Goal: Ask a question: Seek information or help from site administrators or community

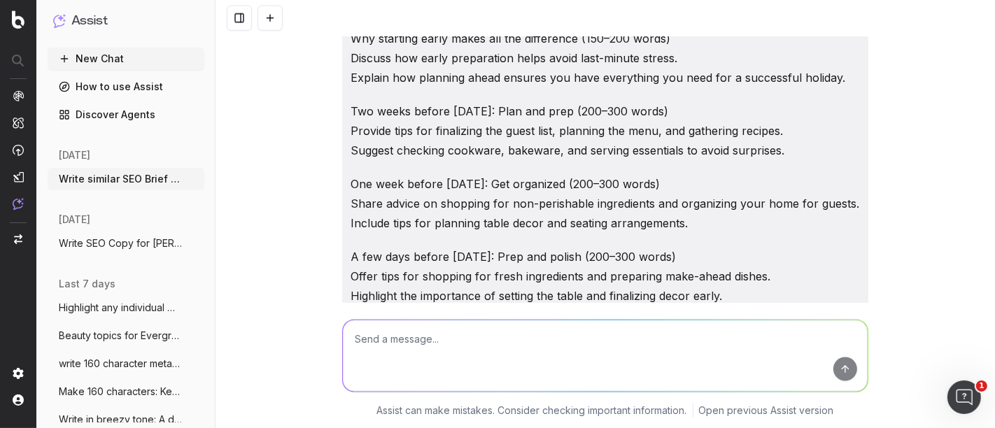
scroll to position [135821, 0]
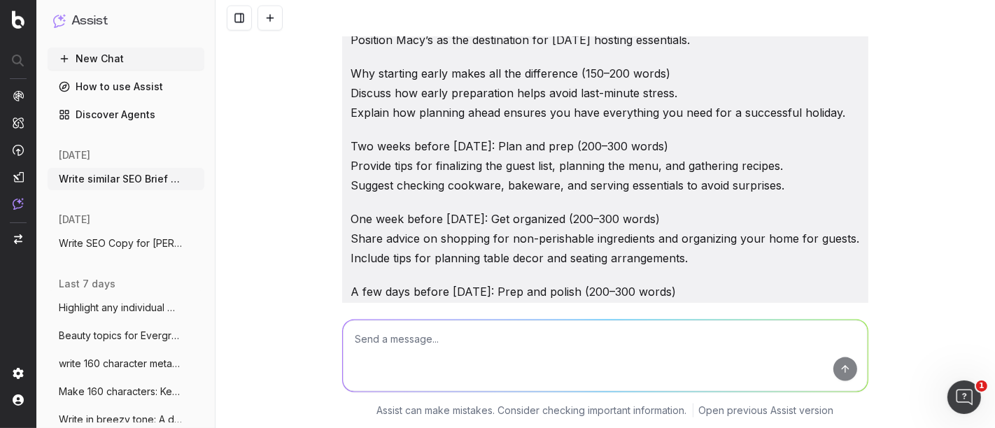
click at [362, 345] on textarea at bounding box center [605, 355] width 525 height 71
click at [444, 334] on textarea at bounding box center [605, 355] width 525 height 71
type textarea "Write blog article"
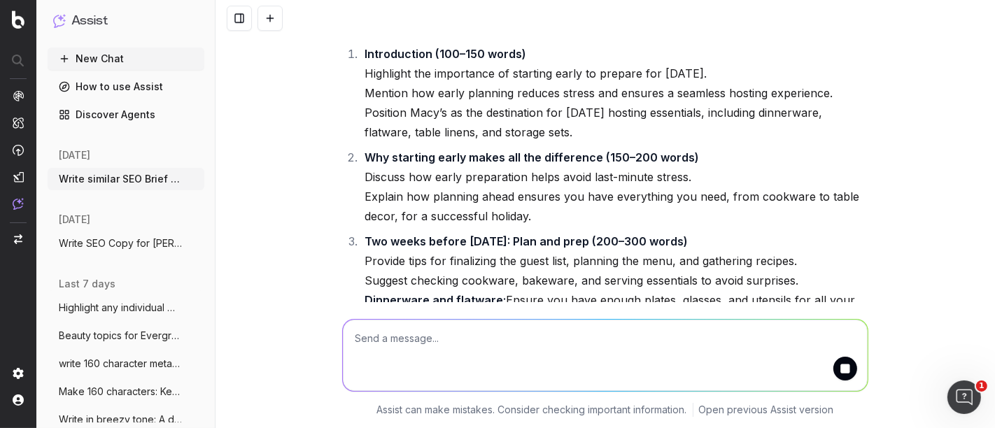
scroll to position [138350, 0]
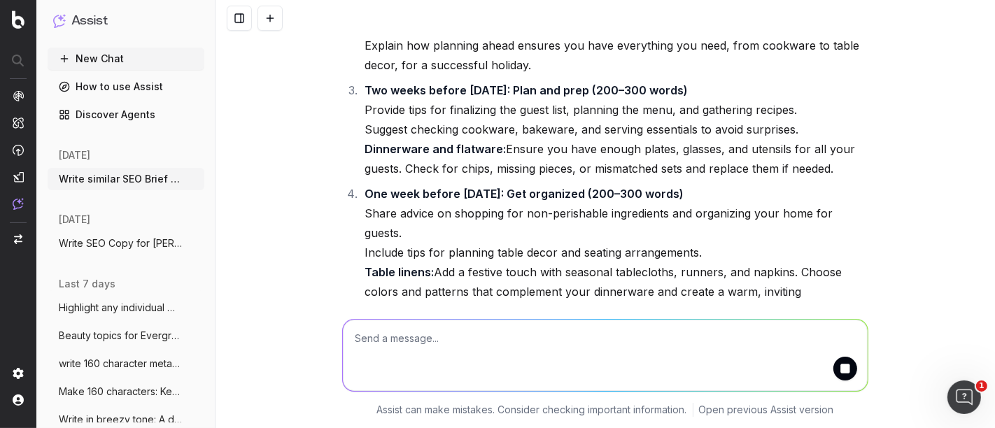
type textarea "a"
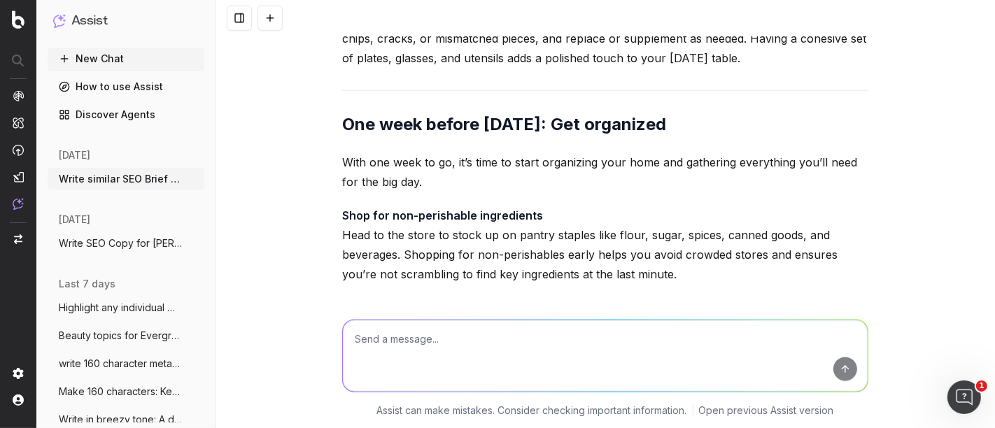
scroll to position [140217, 0]
click at [423, 344] on textarea at bounding box center [605, 355] width 525 height 71
type textarea "expand each section"
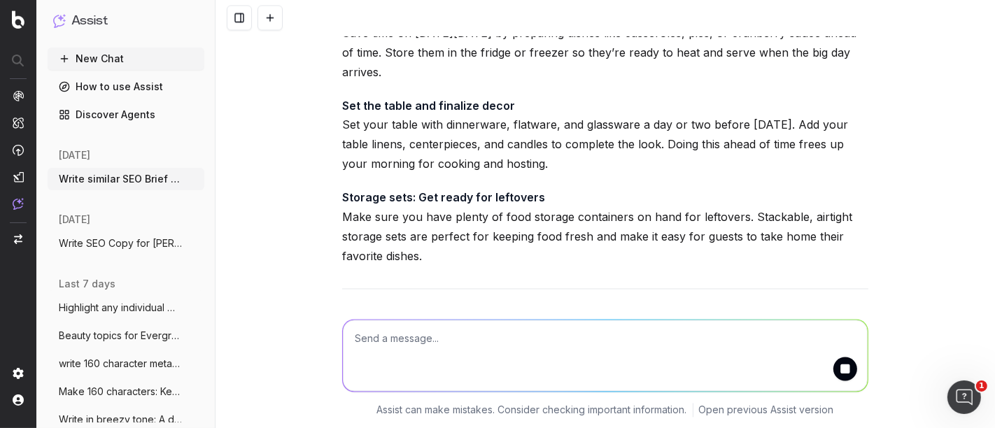
scroll to position [140947, 0]
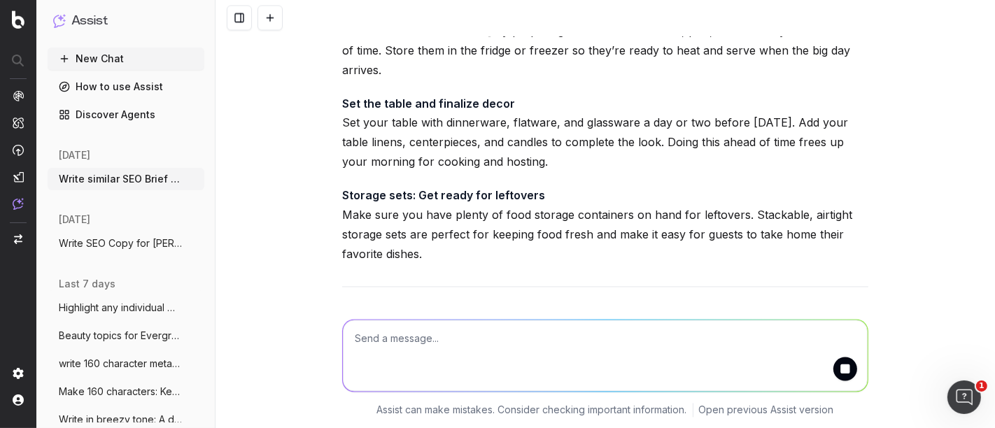
click at [412, 367] on textarea at bounding box center [605, 355] width 525 height 71
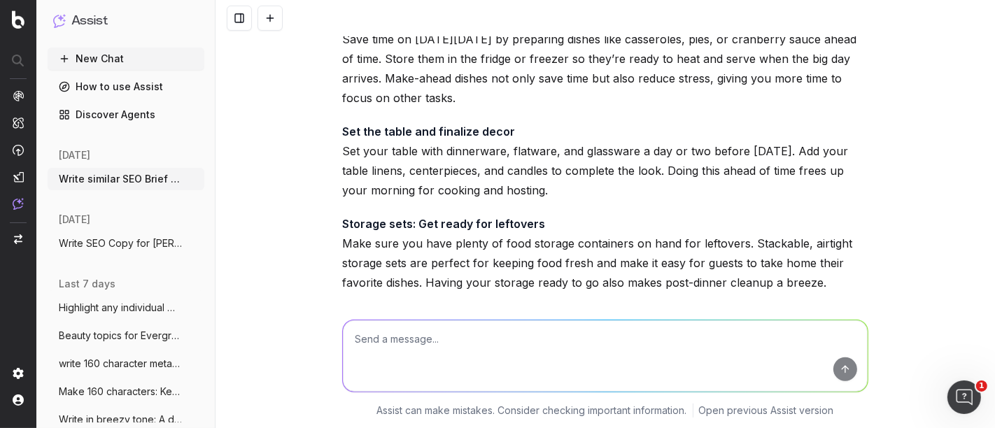
scroll to position [143687, 0]
drag, startPoint x: 597, startPoint y: 166, endPoint x: 658, endPoint y: 187, distance: 65.1
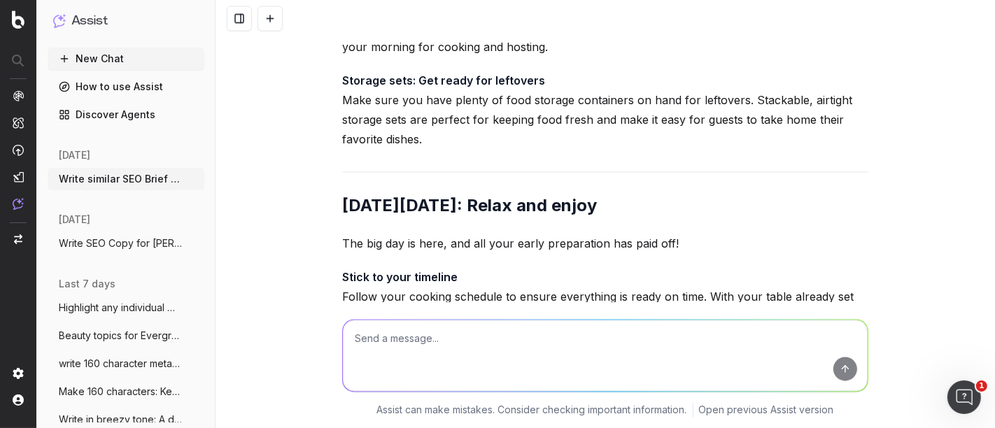
scroll to position [141043, 0]
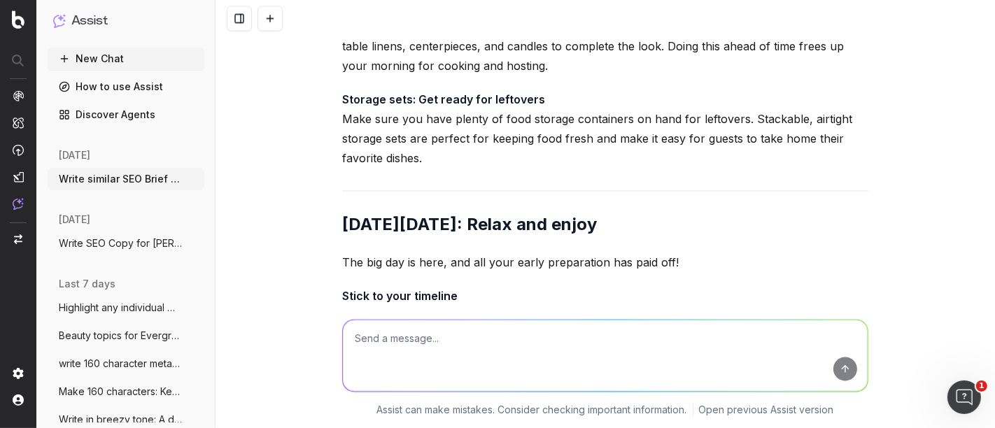
drag, startPoint x: 691, startPoint y: 229, endPoint x: 337, endPoint y: 206, distance: 354.1
copy div "Thanksgiving Hosting Checklist: Start Early Thanksgiving is all about gathering…"
click at [443, 348] on textarea at bounding box center [605, 355] width 525 height 71
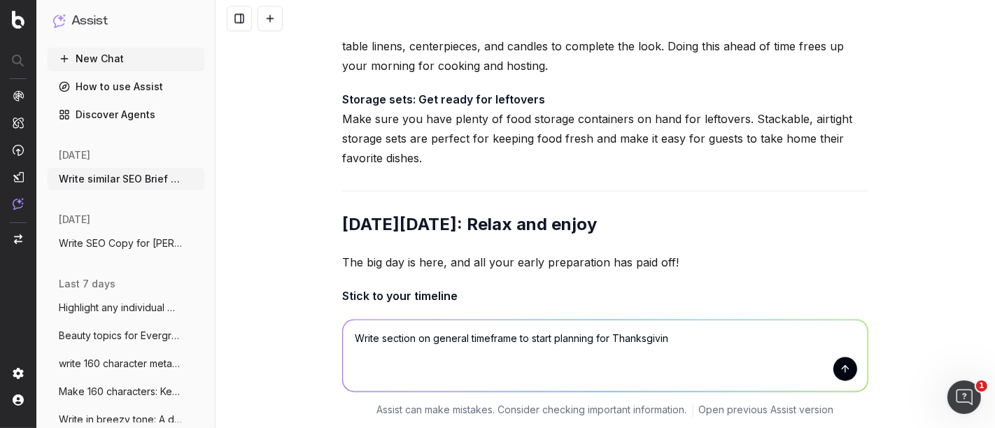
type textarea "Write section on general timeframe to start planning for Thanksgiving"
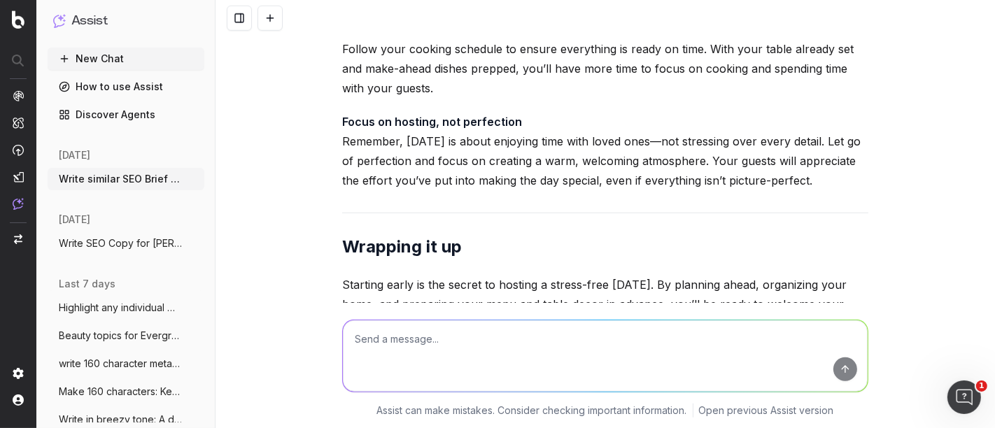
scroll to position [143992, 0]
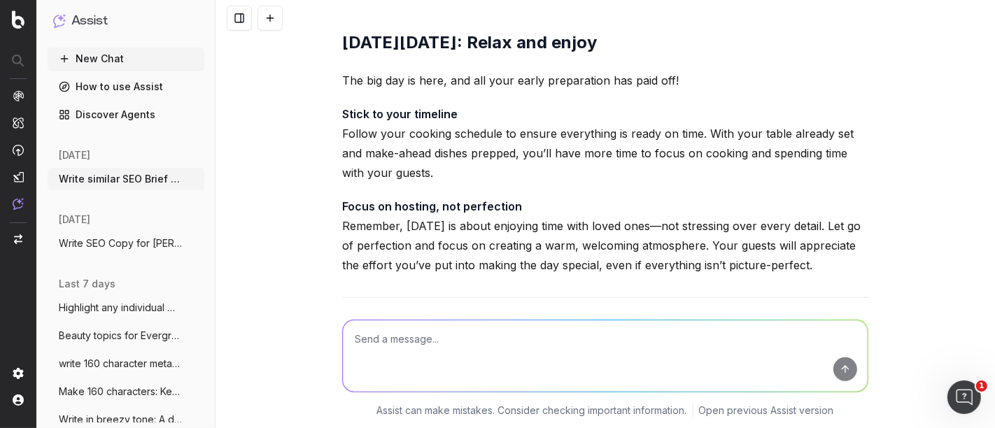
drag, startPoint x: 341, startPoint y: 94, endPoint x: 434, endPoint y: 154, distance: 110.8
drag, startPoint x: 434, startPoint y: 154, endPoint x: 322, endPoint y: 106, distance: 121.6
click at [322, 106] on div "Write similar SEO Brief for SEO Briefs: Step Into Fall: A Guide to 5 Essential …" at bounding box center [605, 214] width 779 height 428
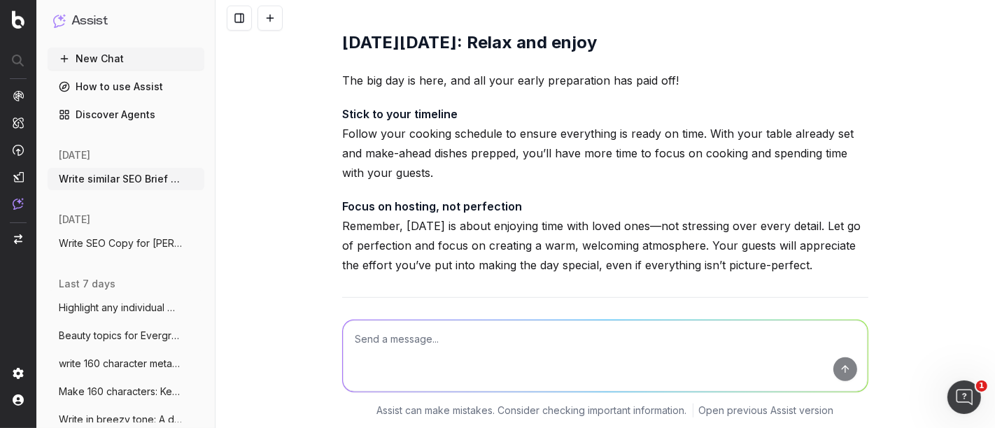
drag, startPoint x: 626, startPoint y: 65, endPoint x: 341, endPoint y: 53, distance: 285.0
click at [379, 344] on textarea at bounding box center [605, 355] width 525 height 71
paste textarea "Dinnerware and flatware"
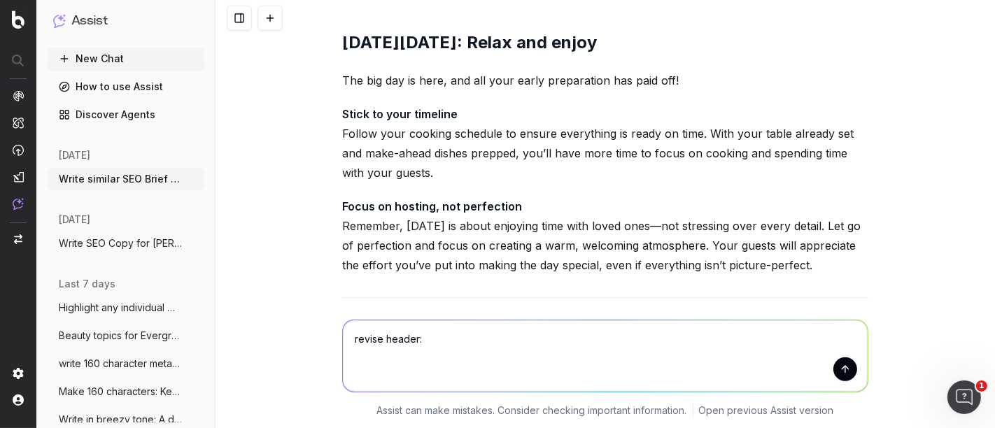
type textarea "revise header: Dinnerware and flatware"
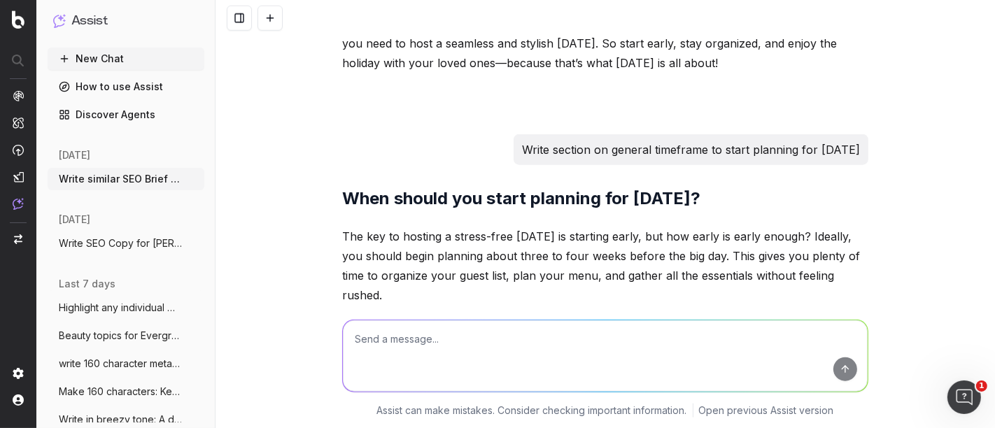
scroll to position [144456, 0]
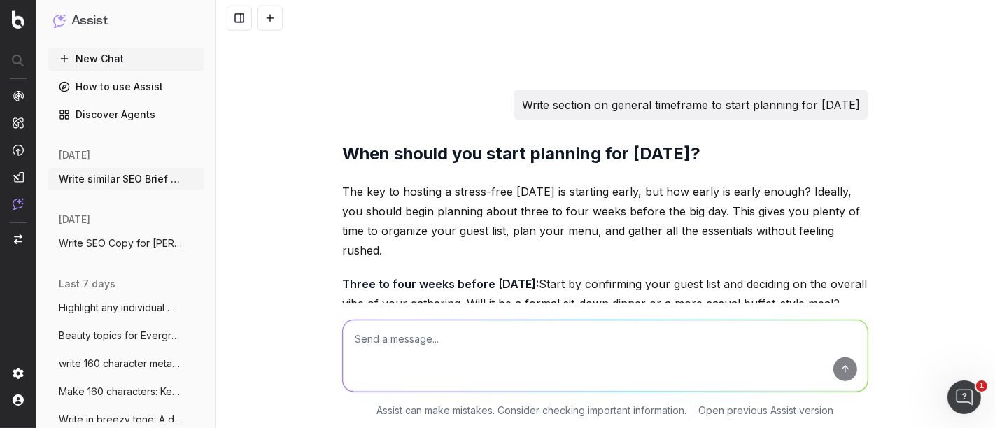
drag, startPoint x: 533, startPoint y: 231, endPoint x: 294, endPoint y: 239, distance: 239.5
click at [294, 239] on div "Write similar SEO Brief for SEO Briefs: Step Into Fall: A Guide to 5 Essential …" at bounding box center [605, 214] width 779 height 428
copy strong "Essential dinnerware and flatware"
click at [444, 367] on textarea at bounding box center [605, 355] width 525 height 71
paste textarea "Thanksgiving Day: prepare and enjoy The big day is here, and all your early pre…"
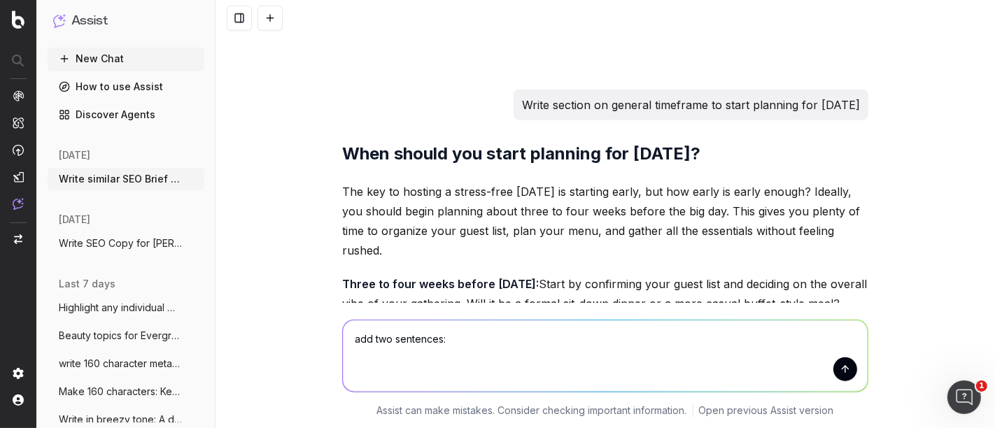
type textarea "add two sentences: Thanksgiving Day: prepare and enjoy The big day is here, and…"
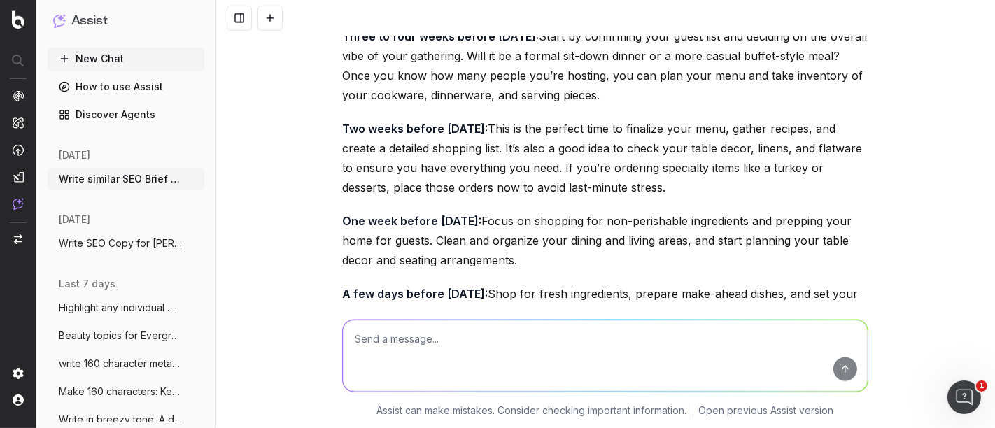
scroll to position [144717, 0]
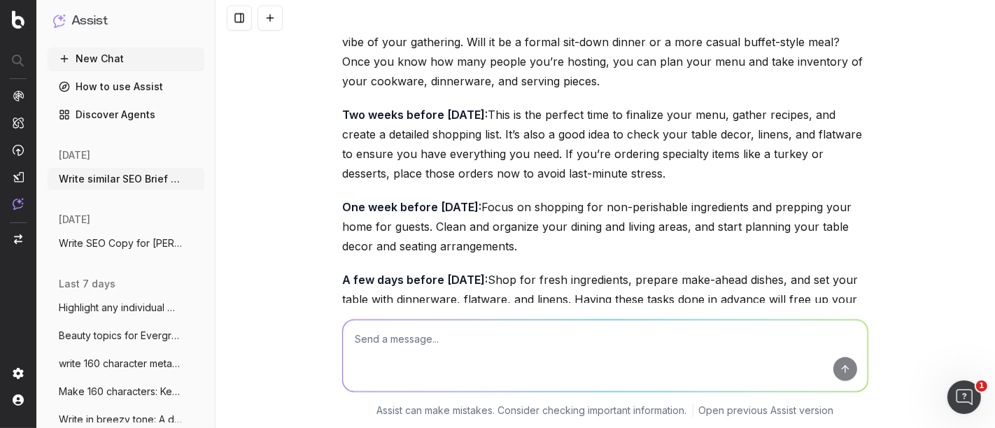
drag, startPoint x: 338, startPoint y: 165, endPoint x: 869, endPoint y: 219, distance: 533.8
click at [869, 219] on div "Write similar SEO Brief for SEO Briefs: Step Into Fall: A Guide to 5 Essential …" at bounding box center [605, 214] width 779 height 428
copy p "The big day is here, and all your early preparation has paid off! Stick to your…"
click at [393, 354] on textarea at bounding box center [605, 355] width 525 height 71
type textarea "R"
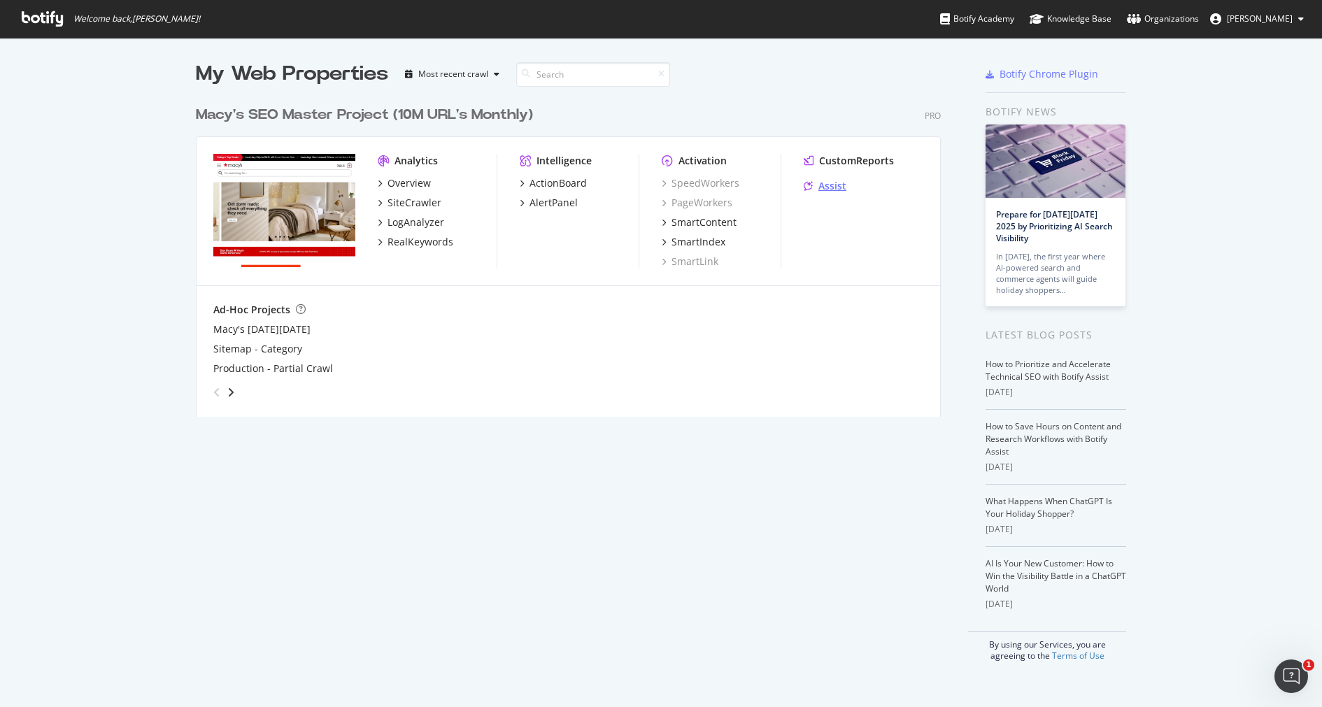
click at [819, 183] on div "Assist" at bounding box center [833, 186] width 28 height 14
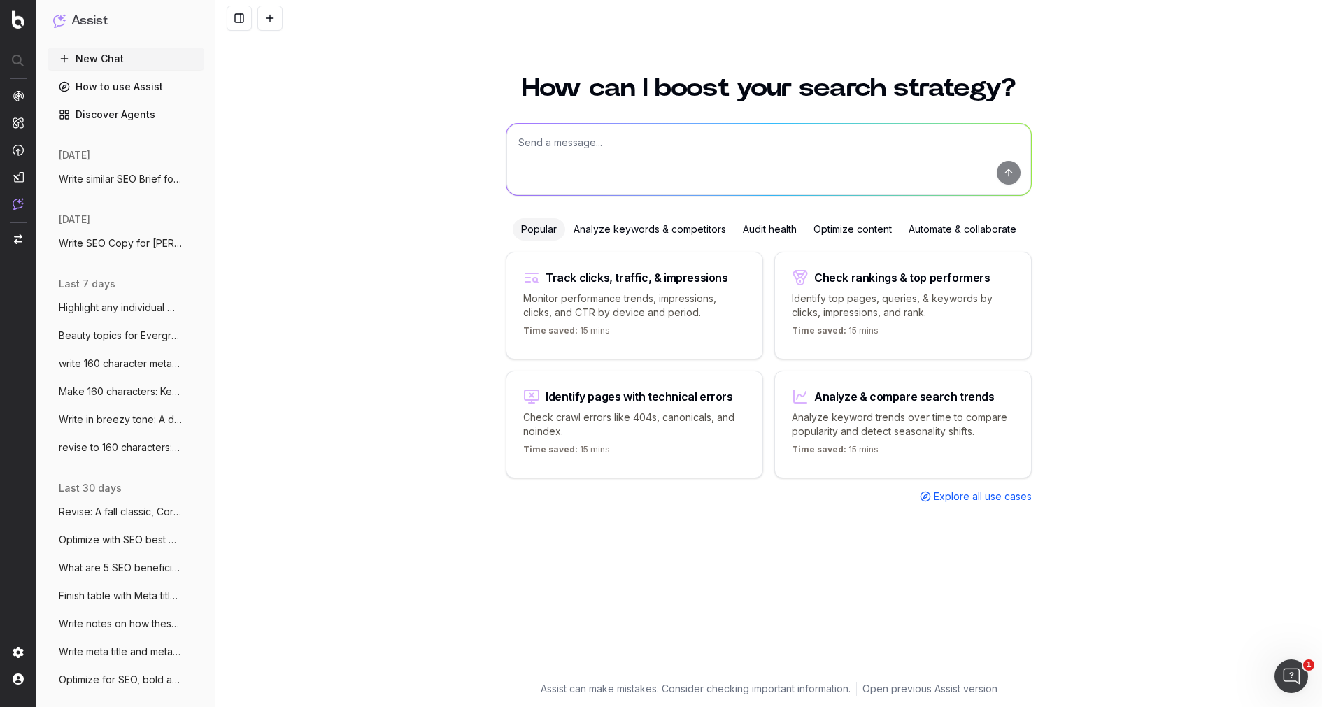
click at [570, 154] on textarea at bounding box center [769, 159] width 525 height 71
type textarea "W"
click at [98, 178] on span "Write similar SEO Brief for SEO Briefs:" at bounding box center [120, 179] width 123 height 14
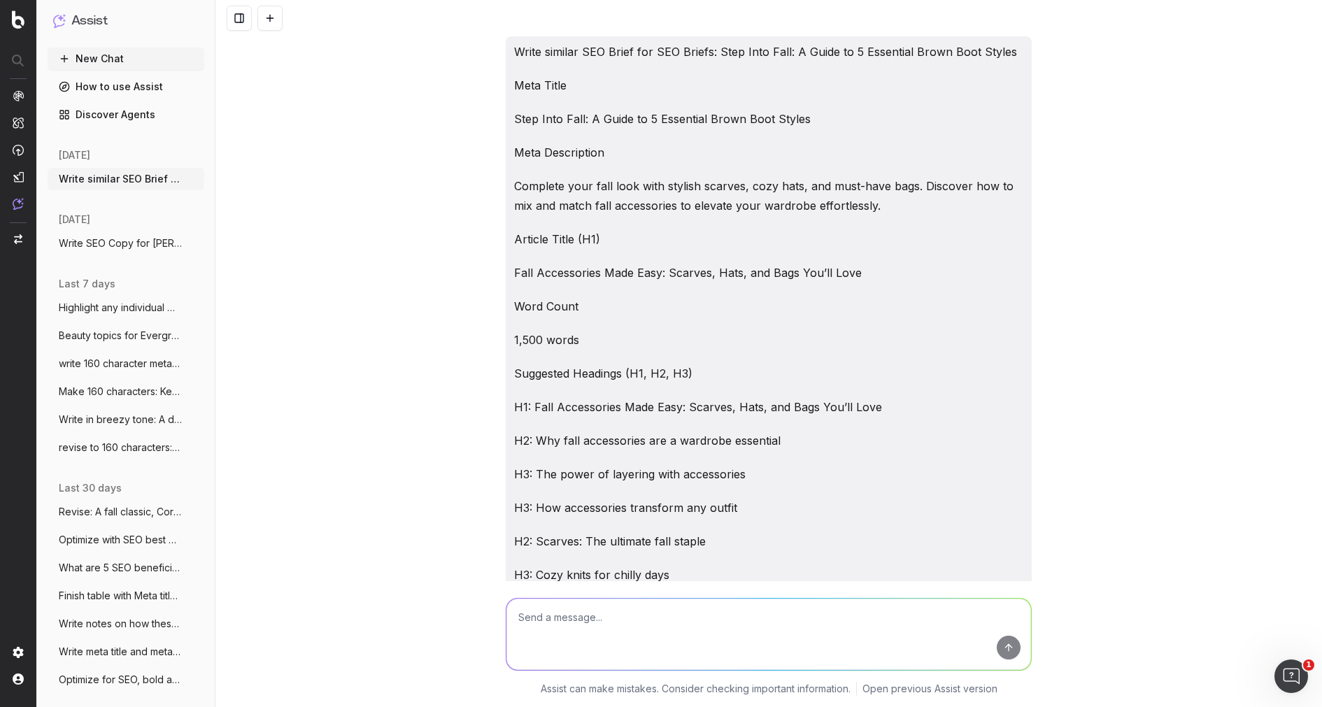
scroll to position [144604, 0]
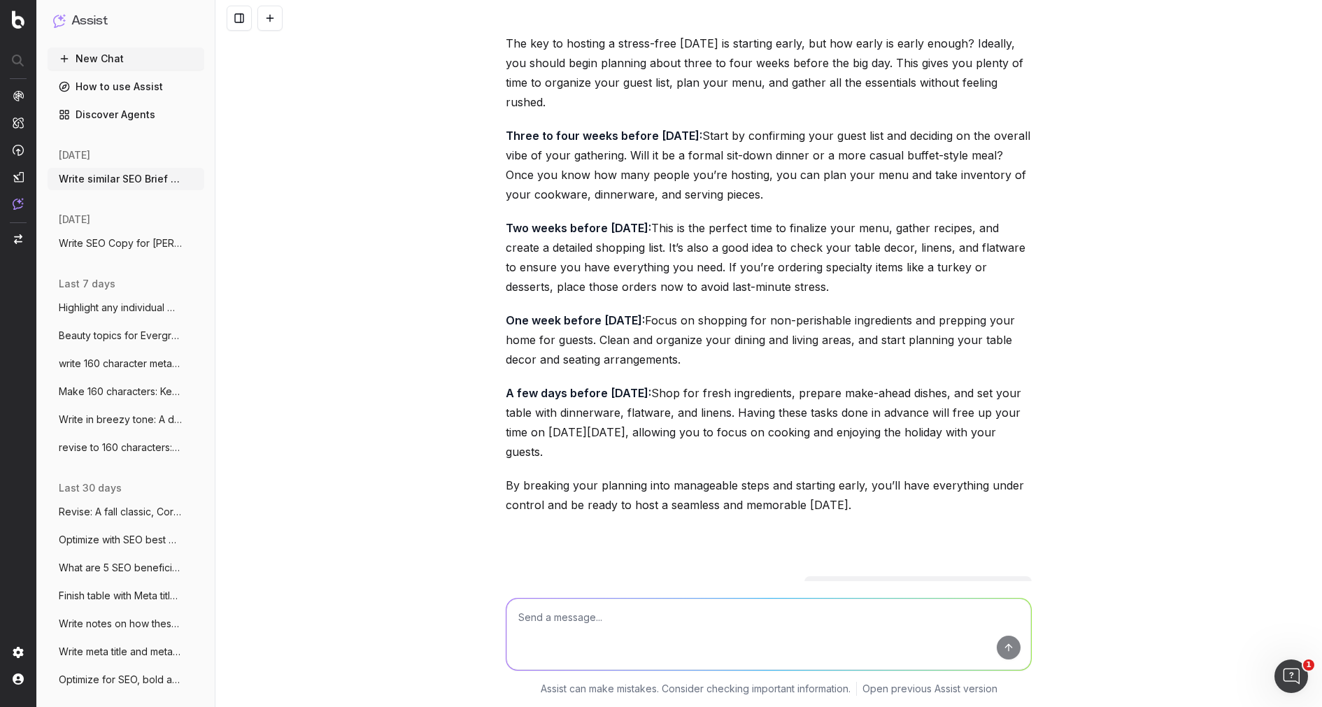
click at [555, 609] on textarea at bounding box center [769, 634] width 525 height 71
click at [628, 619] on textarea "Write SEO Brief for" at bounding box center [769, 634] width 525 height 71
click at [618, 623] on textarea "Write SEO Brief for" at bounding box center [769, 634] width 525 height 71
paste textarea "Fall Tablescape Ideas for a Cozy, Elevated Vibe"
type textarea "Write SEO Brief for Fall Tablescape Ideas for a Cozy, Elevated Vibe"
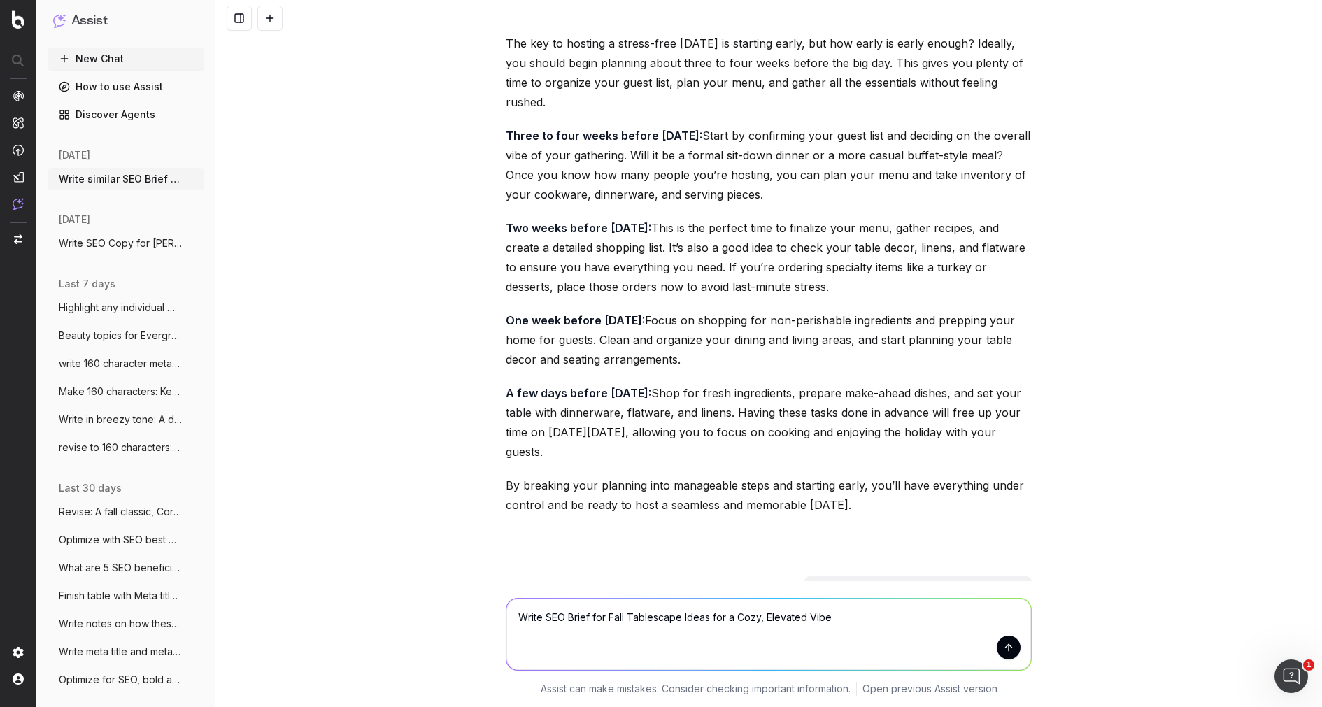
click at [1003, 653] on button "submit" at bounding box center [1009, 648] width 24 height 24
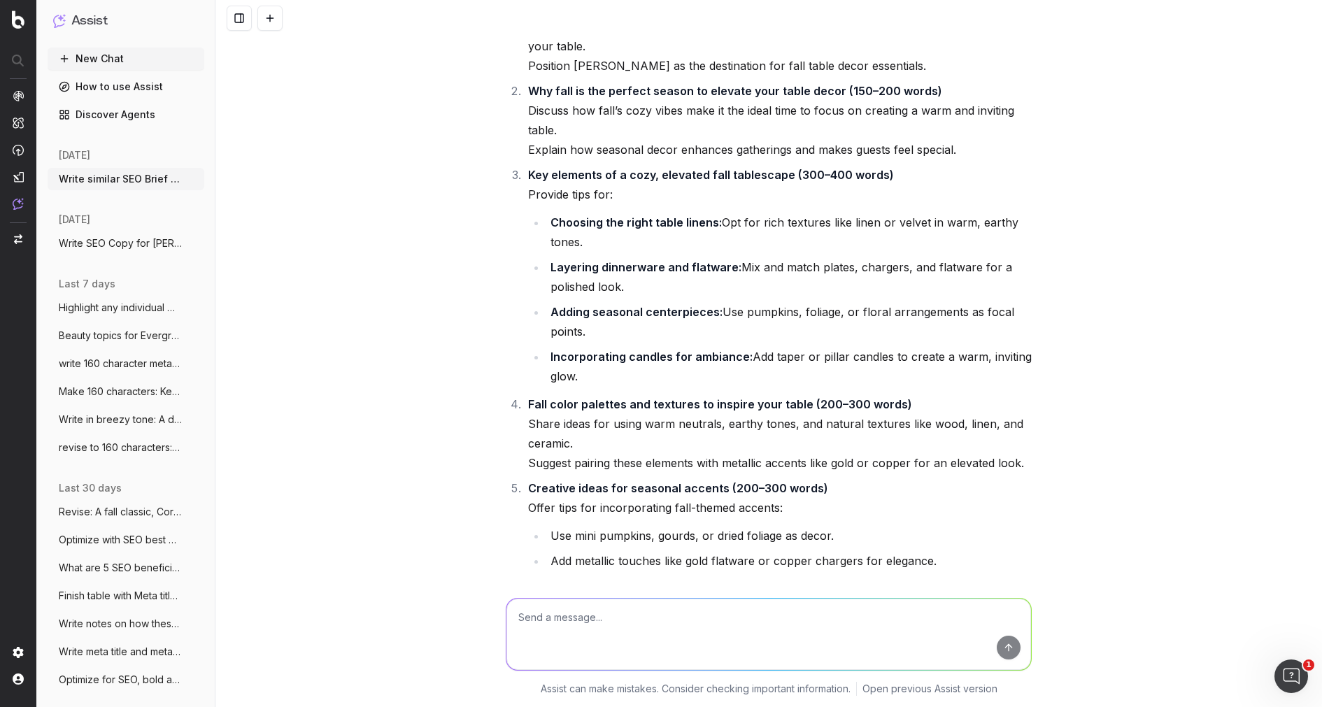
scroll to position [147371, 0]
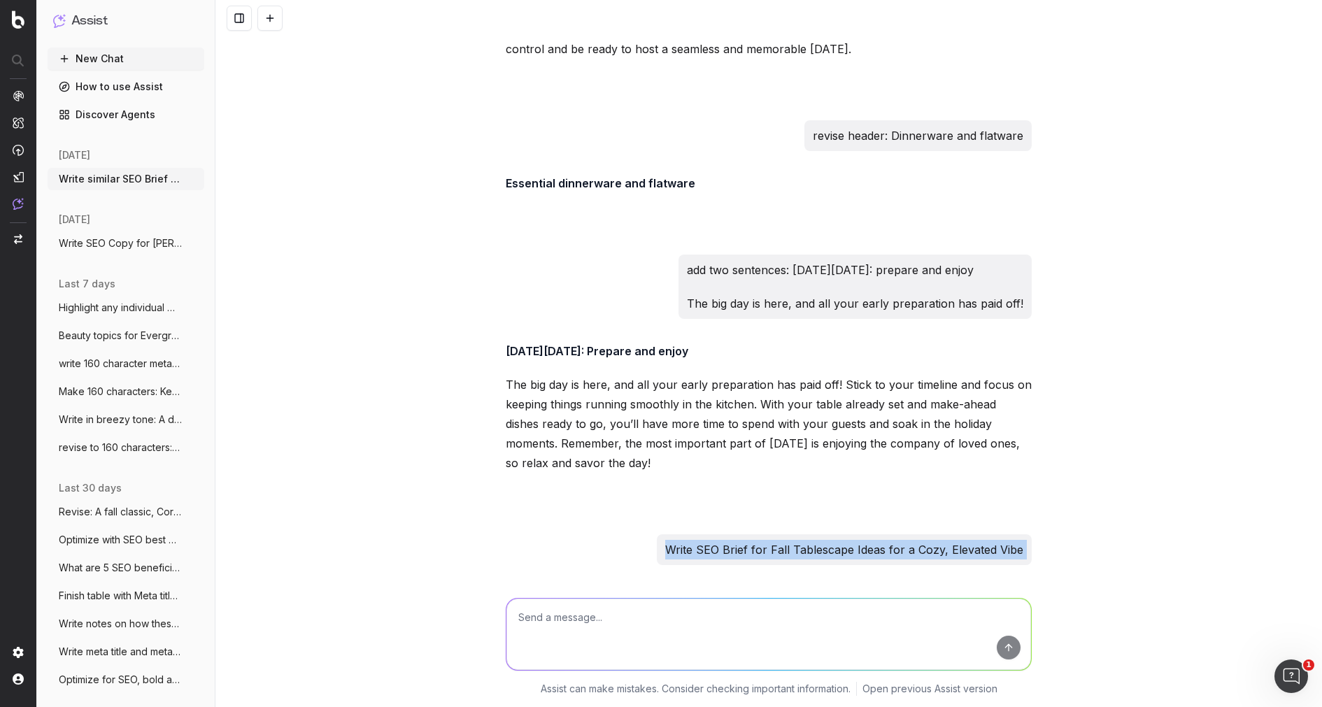
scroll to position [145038, 0]
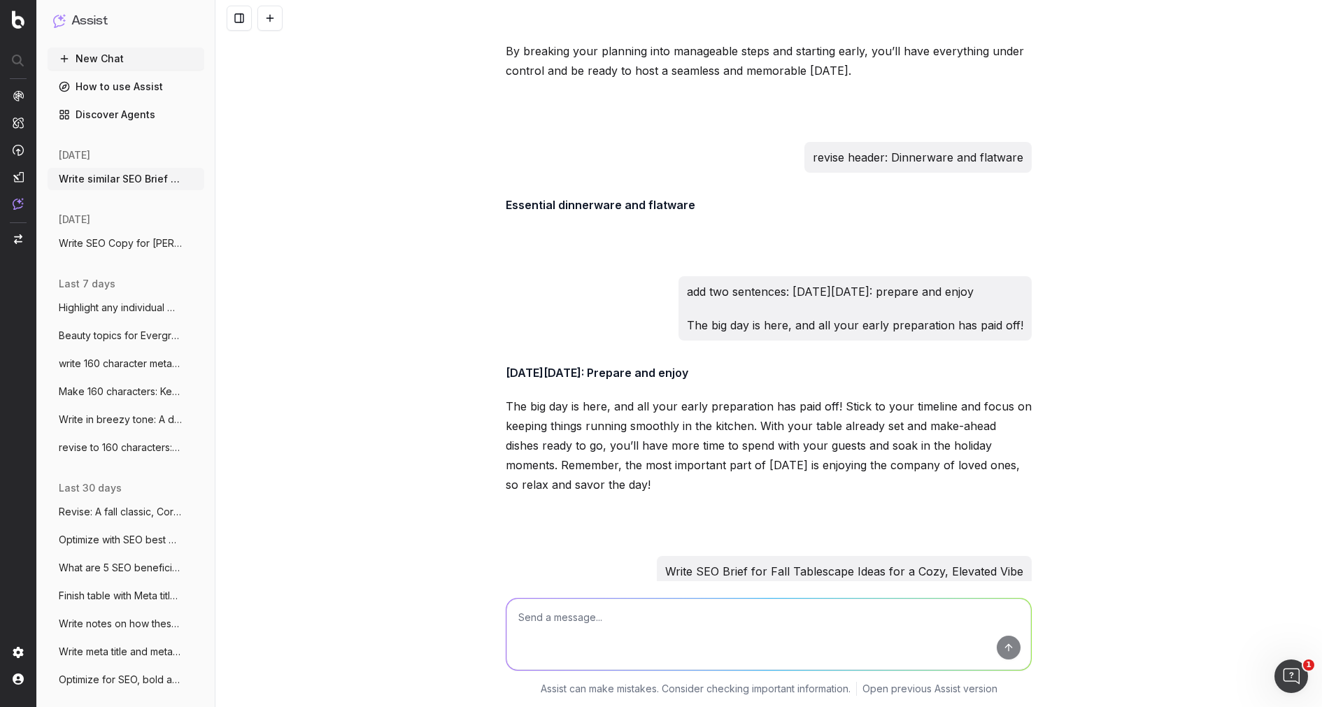
drag, startPoint x: 644, startPoint y: 444, endPoint x: 507, endPoint y: 289, distance: 207.2
copy div "Meta Title Fall Tablescape Ideas for a Cozy, Elevated Vibe Meta Description Cre…"
click at [533, 639] on textarea at bounding box center [769, 634] width 525 height 71
type textarea "Write blog article"
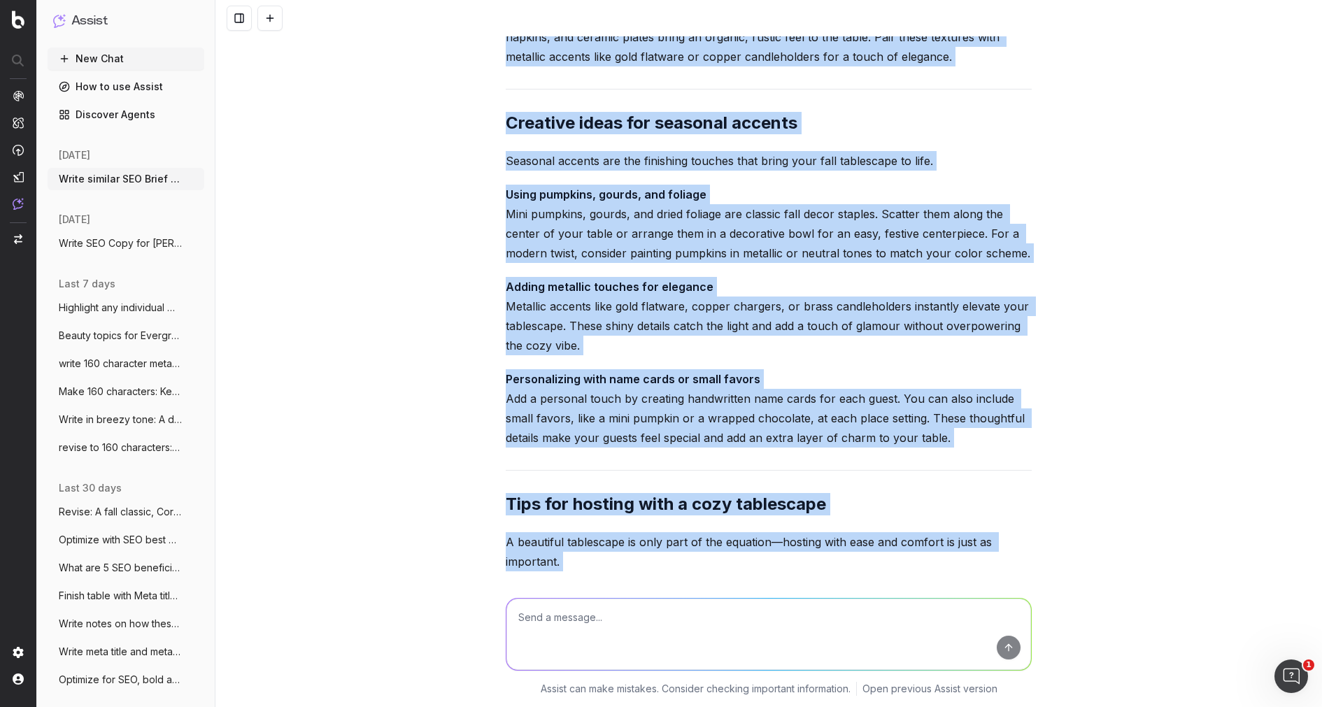
scroll to position [149829, 0]
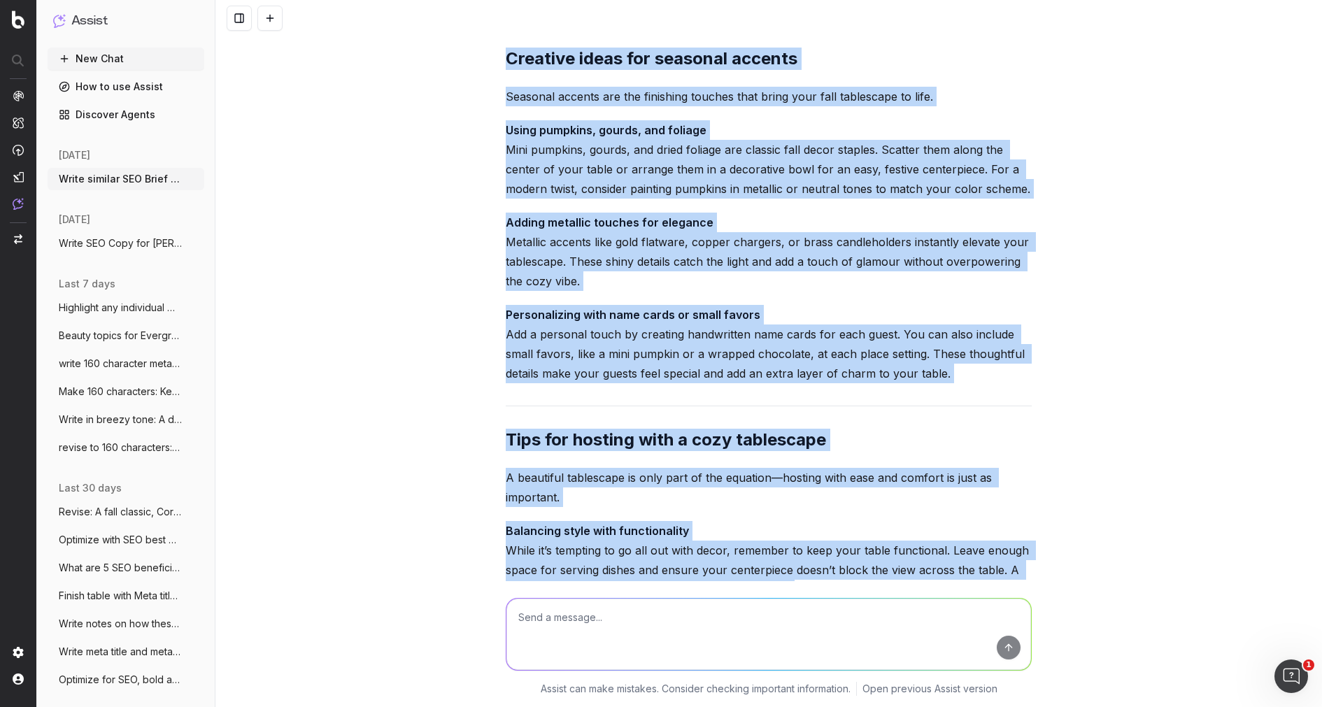
drag, startPoint x: 500, startPoint y: 175, endPoint x: 952, endPoint y: 511, distance: 563.1
copy div "Fall Tablescape Ideas for a Cozy, Elevated Vibe Fall is the perfect season to g…"
